Goal: Task Accomplishment & Management: Manage account settings

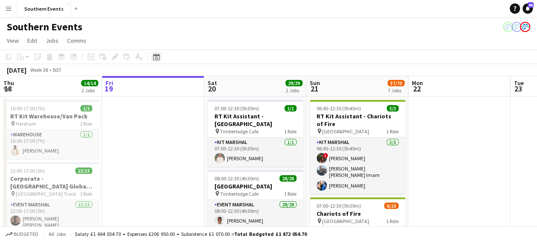
click at [154, 57] on icon "Date picker" at bounding box center [156, 56] width 7 height 7
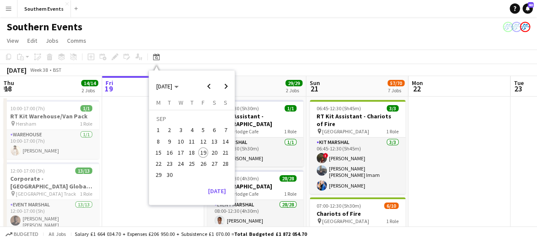
click at [213, 162] on span "27" at bounding box center [214, 164] width 10 height 10
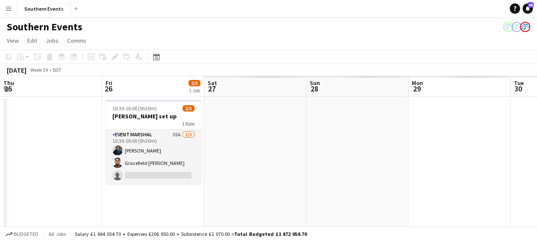
scroll to position [0, 294]
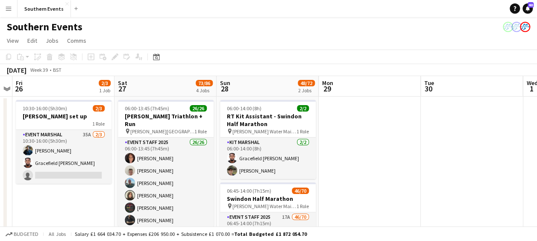
click at [213, 162] on div "Event Staff 2025 26/26 06:00-13:45 (7h45m) [PERSON_NAME] [PERSON_NAME] [PERSON_…" at bounding box center [166, 181] width 96 height 89
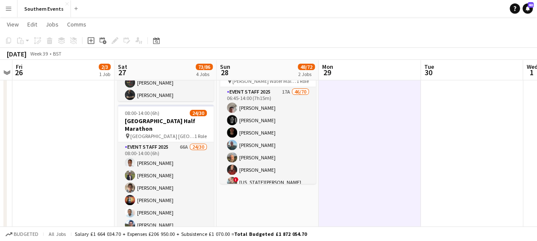
scroll to position [125, 0]
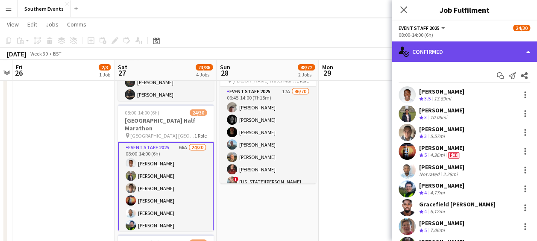
click at [460, 50] on div "single-neutral-actions-check-2 Confirmed" at bounding box center [464, 51] width 145 height 21
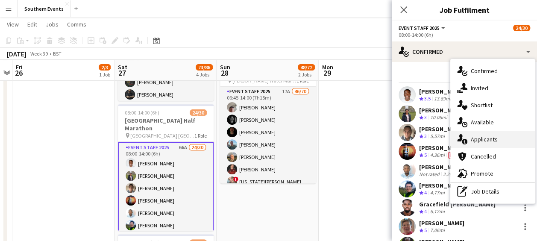
click at [480, 140] on span "Applicants" at bounding box center [484, 140] width 27 height 8
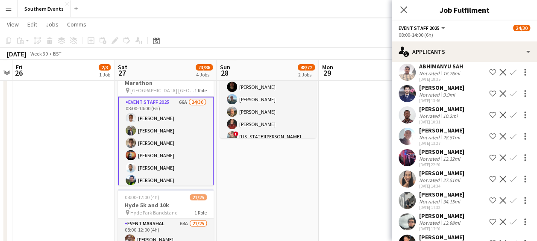
scroll to position [1067, 0]
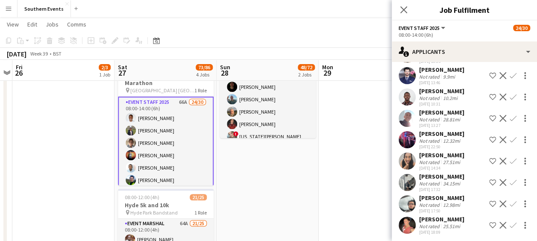
click at [411, 217] on app-user-avatar at bounding box center [407, 225] width 17 height 17
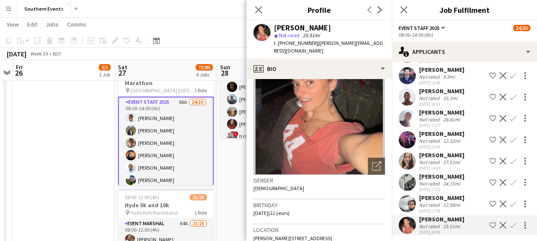
scroll to position [0, 0]
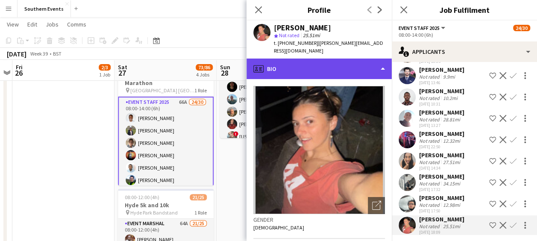
click at [346, 65] on div "profile Bio" at bounding box center [319, 69] width 145 height 21
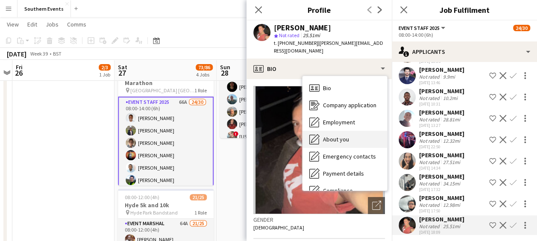
click at [340, 136] on span "About you" at bounding box center [336, 140] width 26 height 8
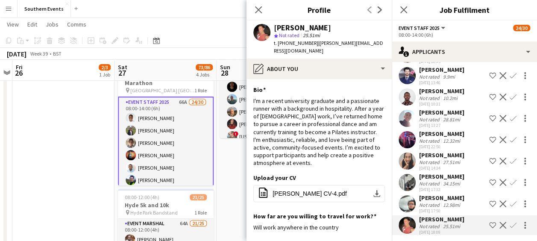
click at [408, 131] on app-user-avatar at bounding box center [407, 139] width 17 height 17
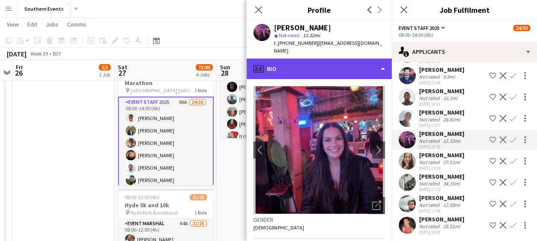
click at [338, 63] on div "profile Bio" at bounding box center [319, 69] width 145 height 21
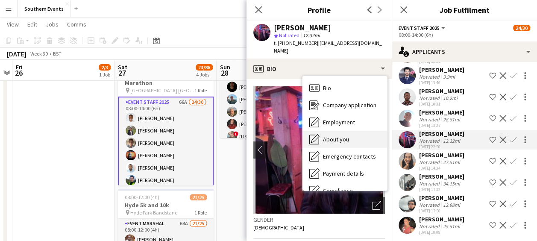
click at [335, 131] on div "About you About you" at bounding box center [345, 139] width 85 height 17
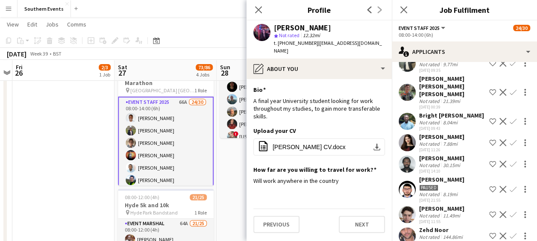
scroll to position [817, 0]
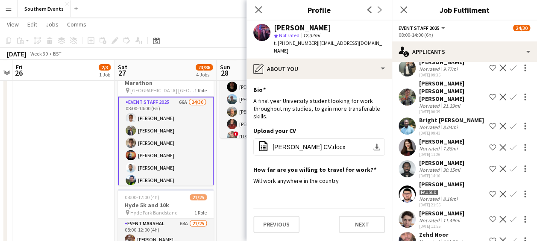
click at [435, 138] on div "[PERSON_NAME]" at bounding box center [441, 142] width 45 height 8
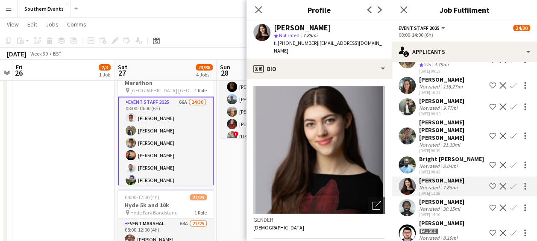
scroll to position [776, 0]
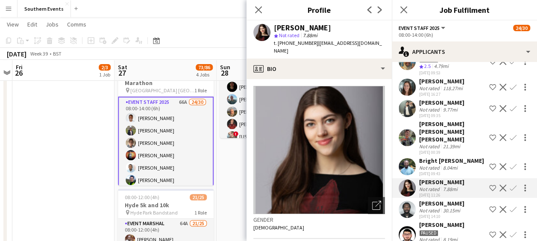
click at [412, 129] on app-user-avatar at bounding box center [407, 137] width 17 height 17
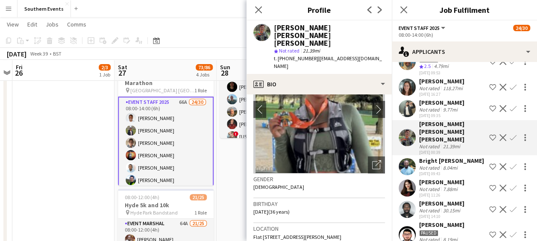
scroll to position [0, 0]
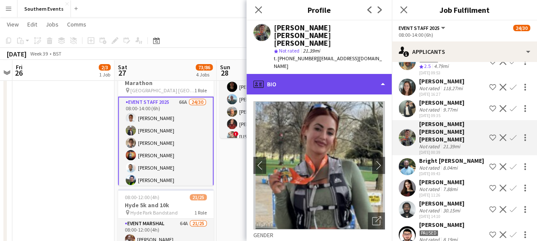
click at [338, 74] on div "profile Bio" at bounding box center [319, 84] width 145 height 21
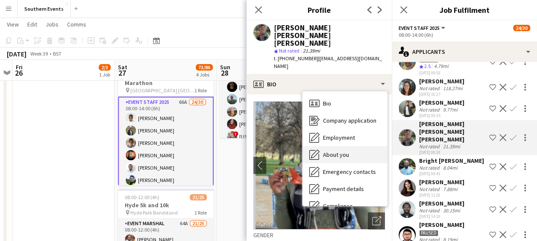
click at [334, 151] on span "About you" at bounding box center [336, 155] width 26 height 8
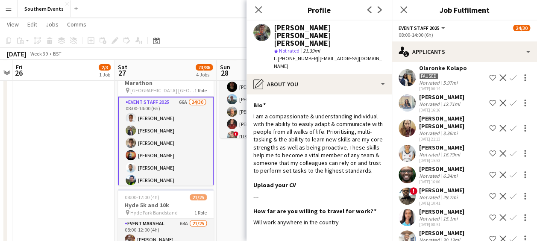
scroll to position [507, 0]
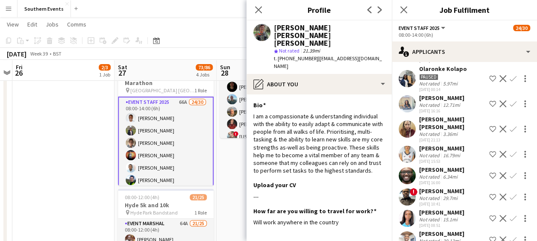
click at [409, 121] on app-user-avatar at bounding box center [407, 129] width 17 height 17
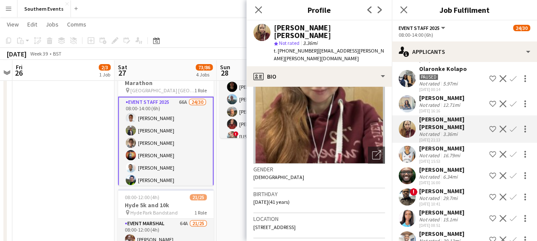
scroll to position [0, 0]
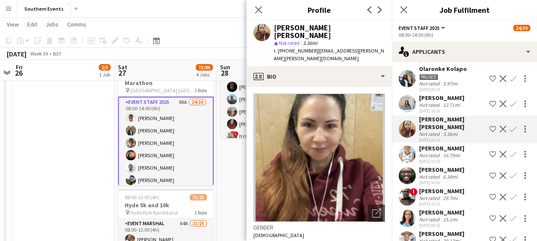
click at [256, 17] on div "Close pop-in" at bounding box center [259, 10] width 24 height 20
click at [256, 14] on icon "Close pop-in" at bounding box center [258, 10] width 8 height 8
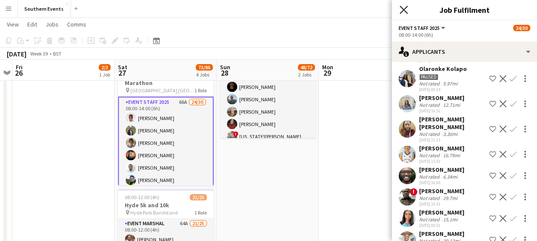
click at [404, 9] on icon at bounding box center [404, 10] width 8 height 8
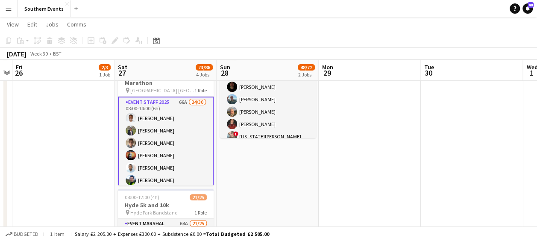
click at [350, 43] on app-toolbar "Copy Paste Paste Ctrl+V Paste with crew Ctrl+Shift+V Paste linked Job [GEOGRAPH…" at bounding box center [268, 40] width 537 height 15
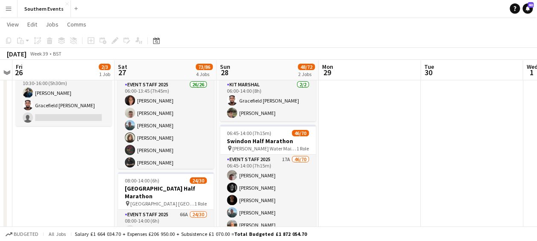
scroll to position [51, 0]
